Goal: Task Accomplishment & Management: Complete application form

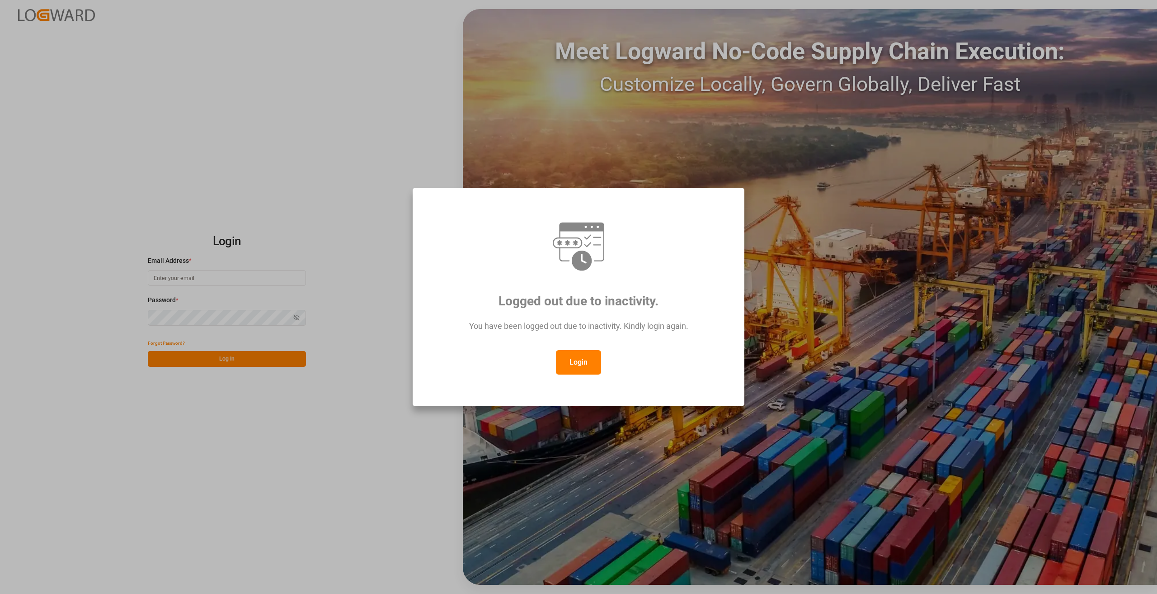
click at [588, 358] on button "Login" at bounding box center [578, 362] width 45 height 24
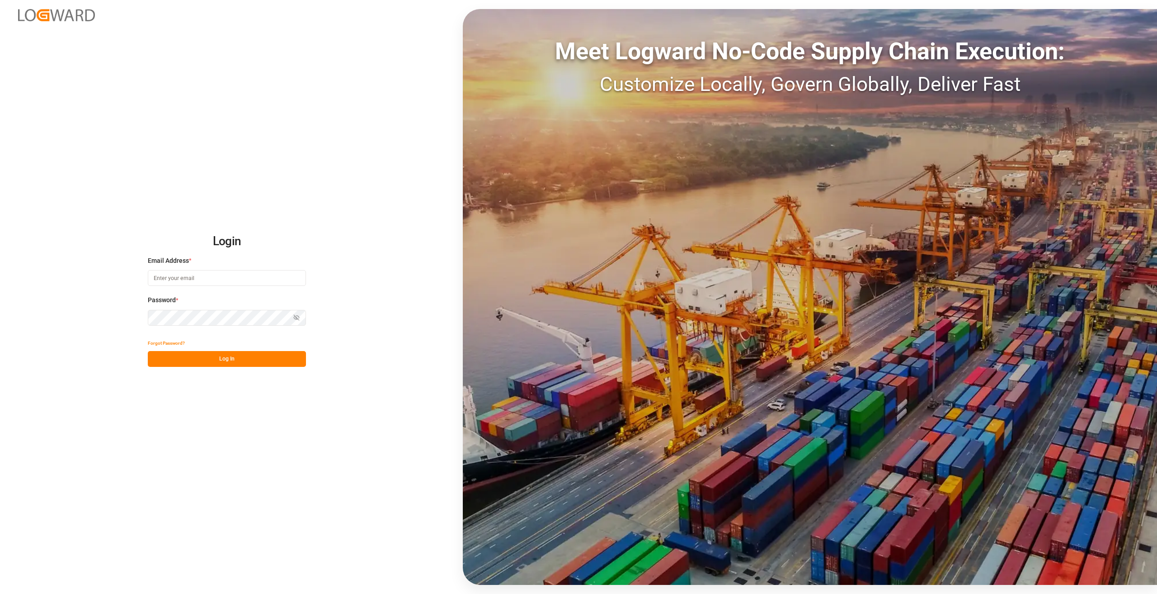
click at [181, 275] on input at bounding box center [227, 278] width 158 height 16
type input "[PERSON_NAME][EMAIL_ADDRESS][DOMAIN_NAME]"
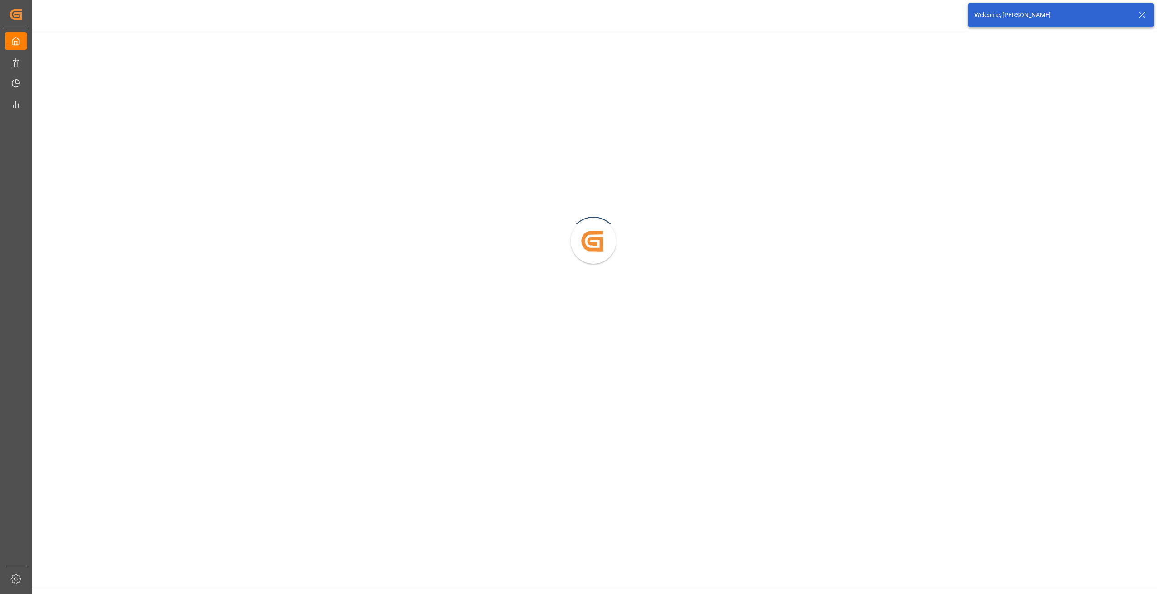
click at [195, 355] on div "Created by potrace 1.15, written by [PERSON_NAME] [DATE]-[DATE]" at bounding box center [594, 236] width 1127 height 415
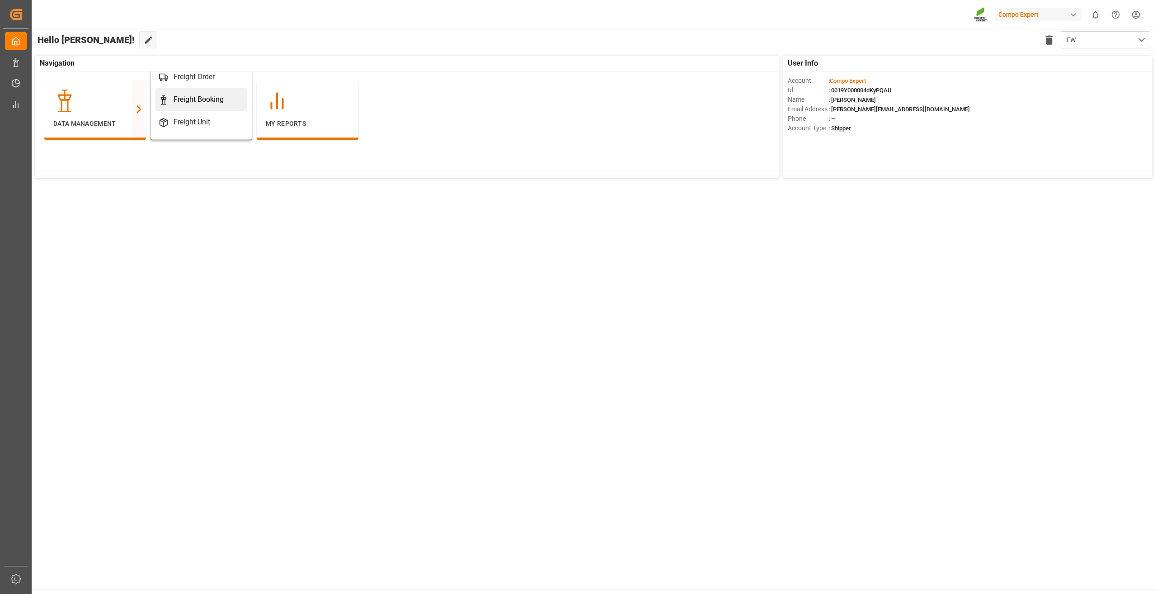
click at [193, 96] on div "Freight Booking" at bounding box center [199, 99] width 50 height 11
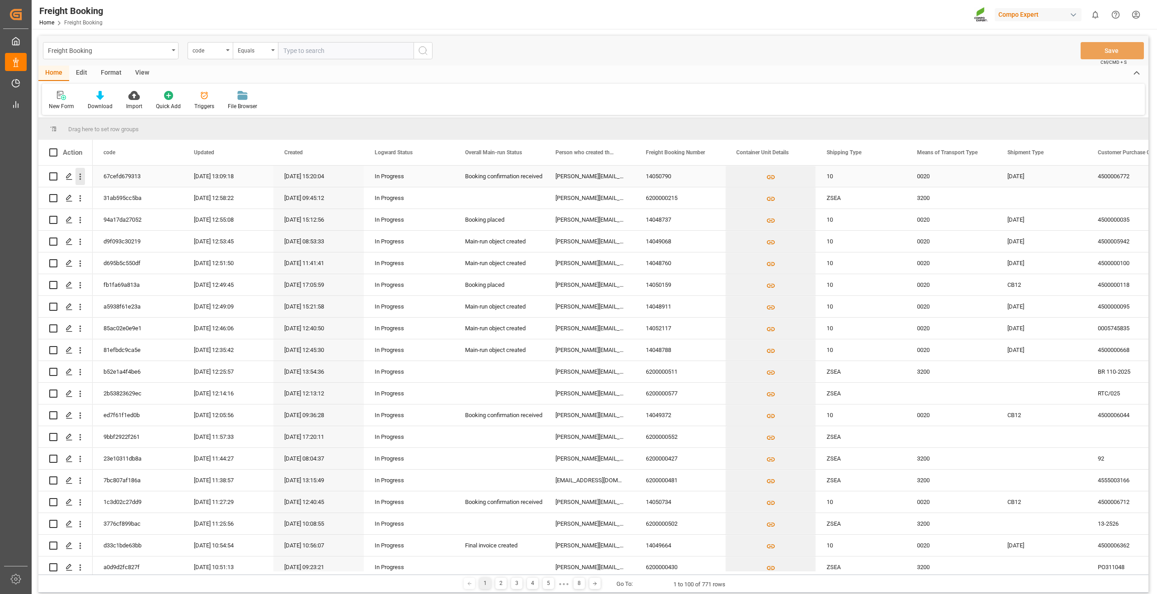
click at [80, 175] on icon "open menu" at bounding box center [81, 177] width 2 height 6
click at [94, 193] on span "Press SPACE to select this row." at bounding box center [91, 195] width 16 height 9
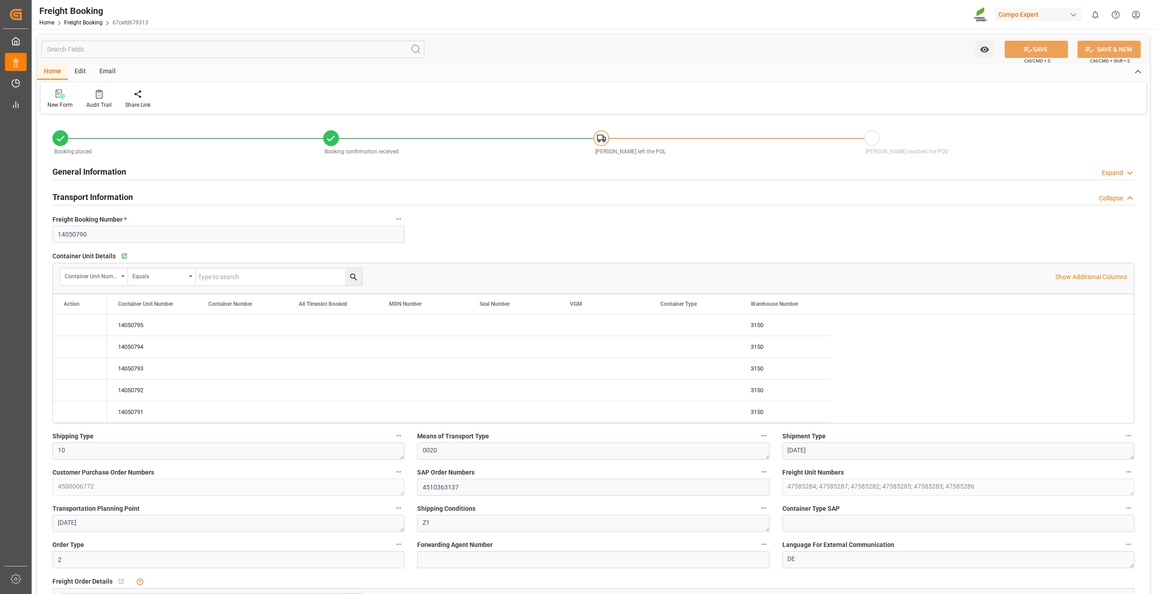
type input "15.10.2025 00:00"
type input "20.09.2025 00:00"
type input "21.10.2025 00:00"
type input "11.08.2025 14:55"
type input "09.09.2025 07:33"
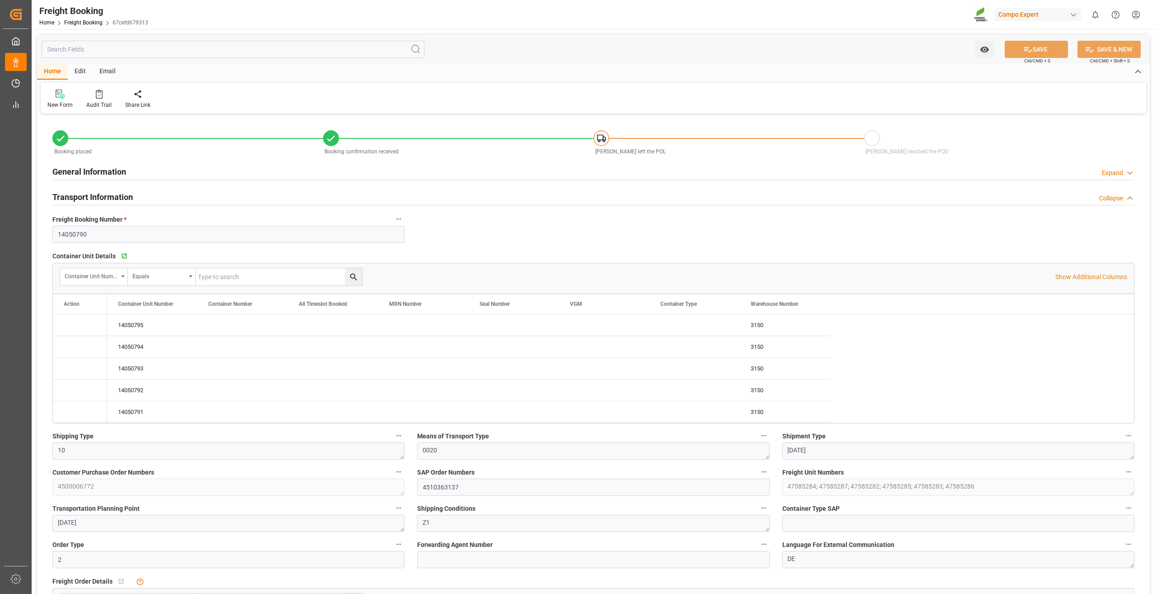
type input "09.09.2025 07:33"
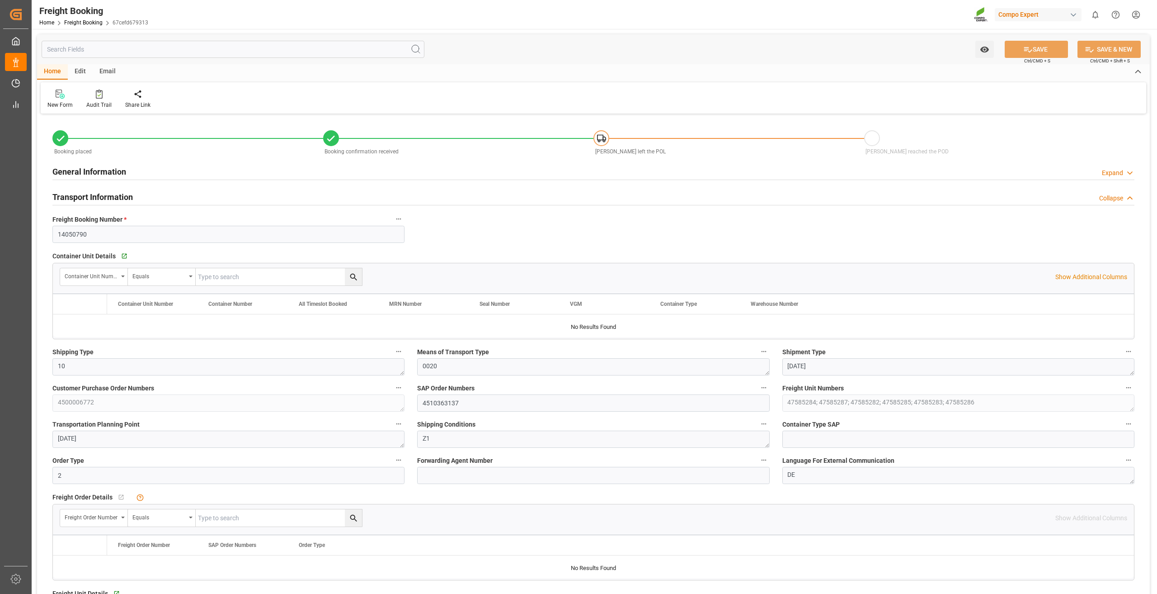
type input "MEDU"
type input "9720201"
type input "ESVLC"
type input "BRPNG"
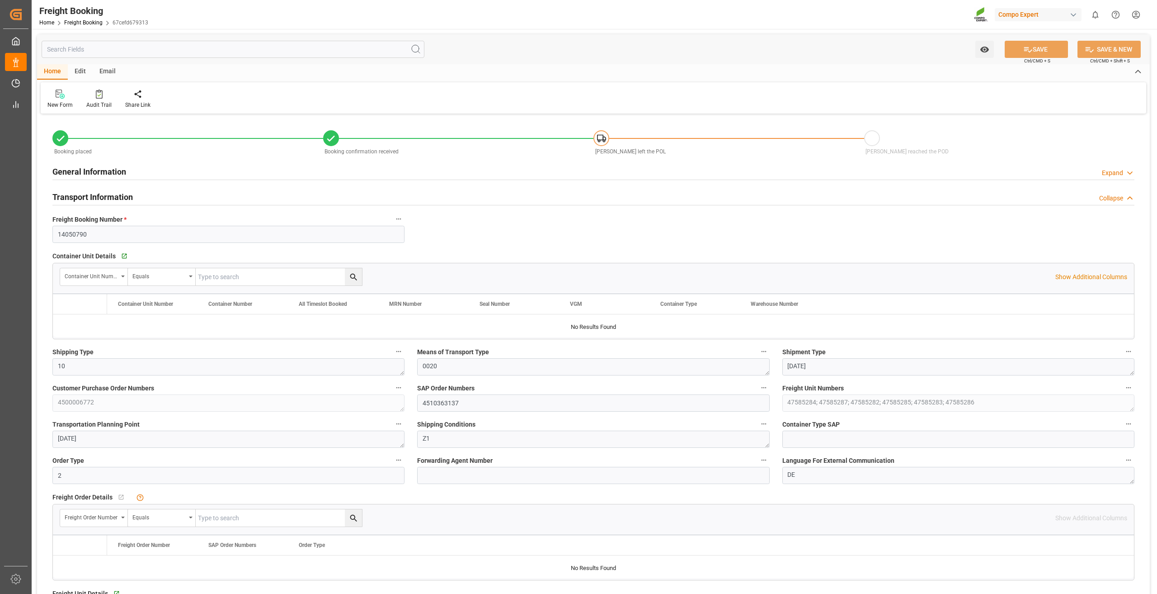
type input "120"
type input "147456"
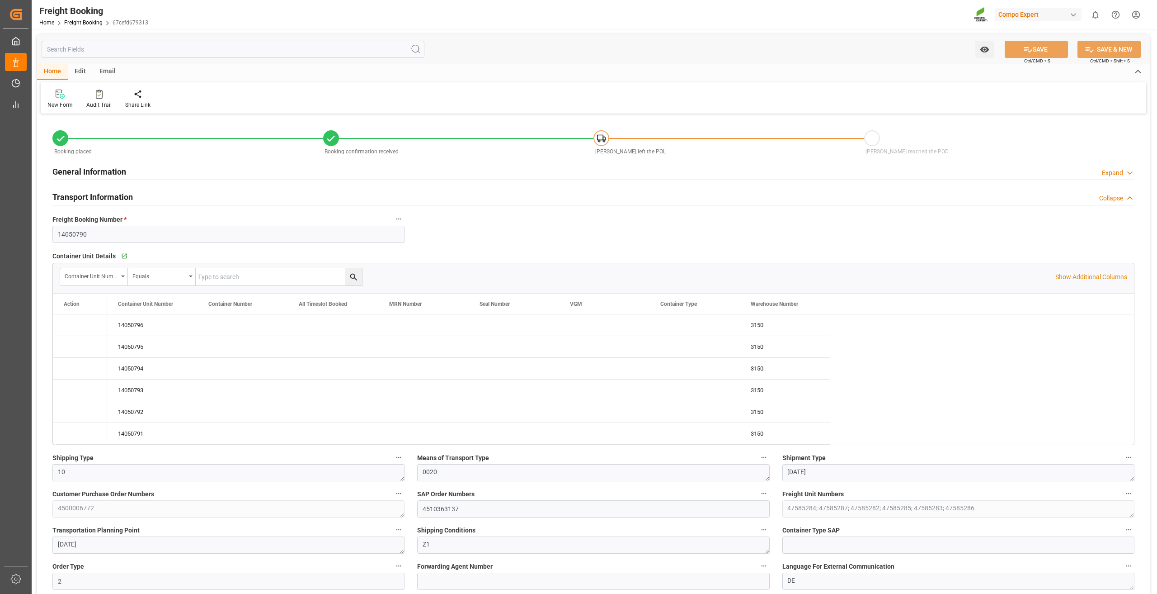
type input "15.10.2025 00:00"
type input "20.09.2025 00:00"
type input "21.10.2025 00:00"
type input "11.08.2025 14:55"
type input "09.09.2025 07:33"
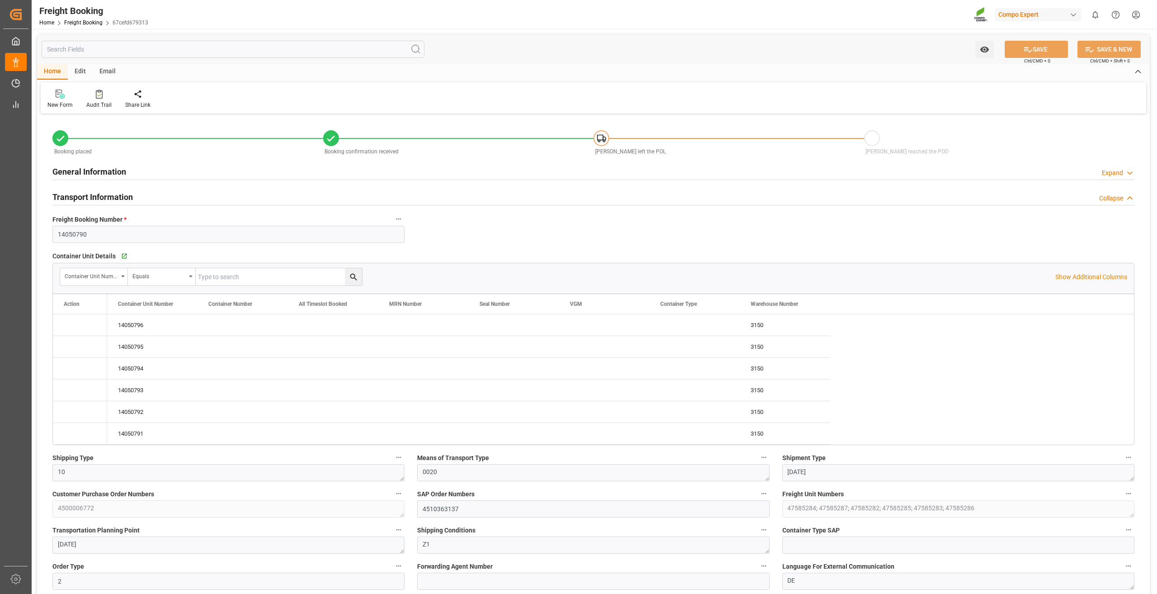
type input "09.09.2025 07:33"
